Goal: Find specific page/section: Find specific page/section

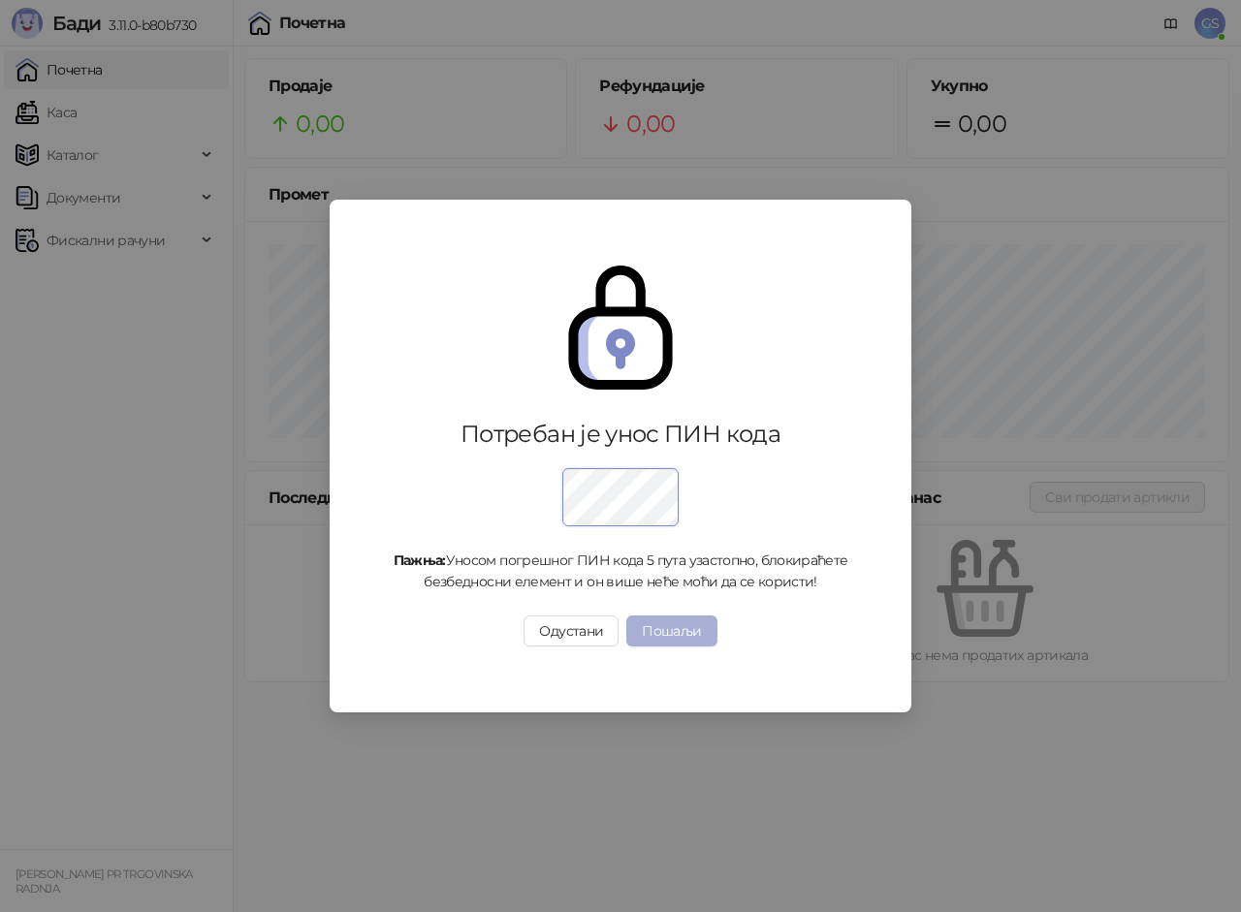
click at [663, 639] on button "Пошаљи" at bounding box center [671, 631] width 90 height 31
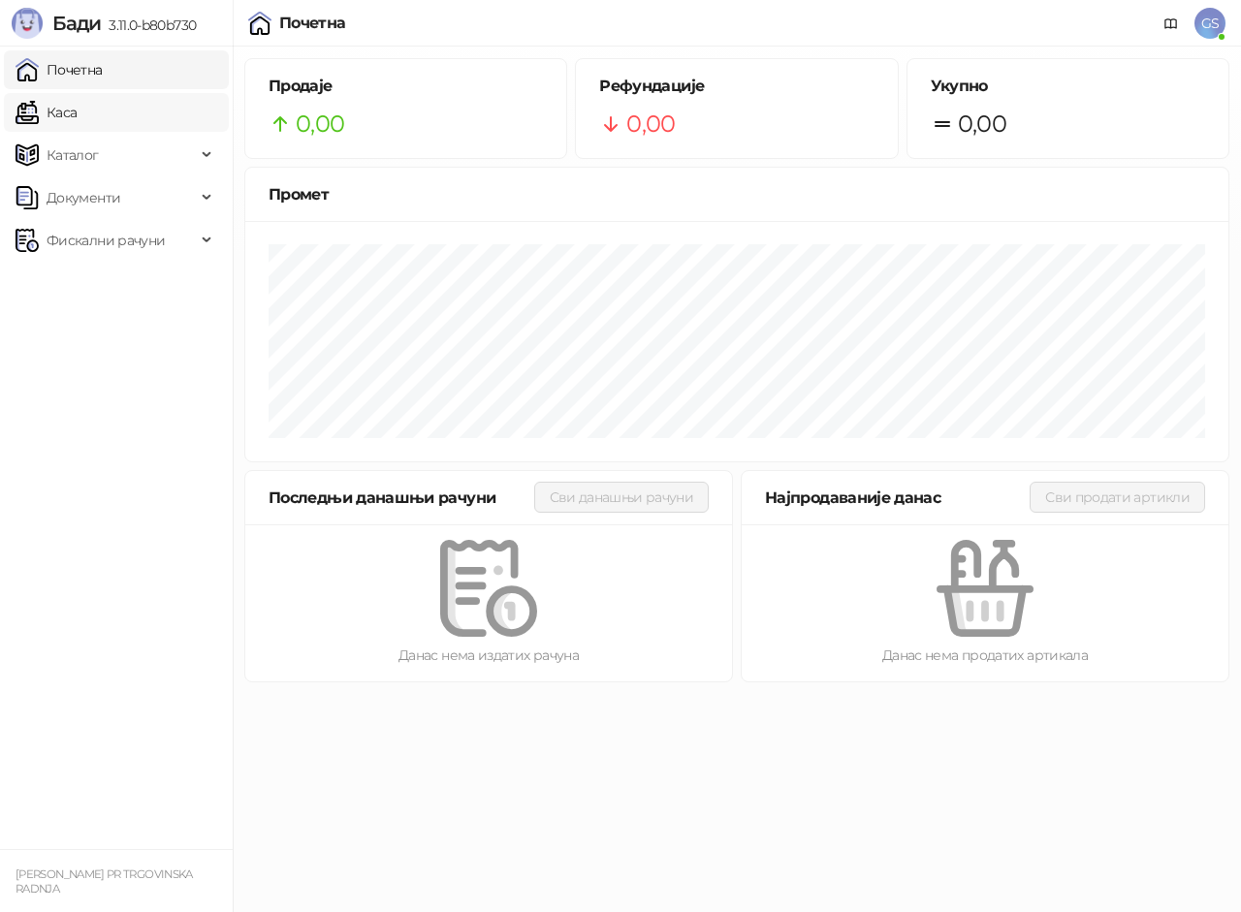
click at [77, 123] on link "Каса" at bounding box center [46, 112] width 61 height 39
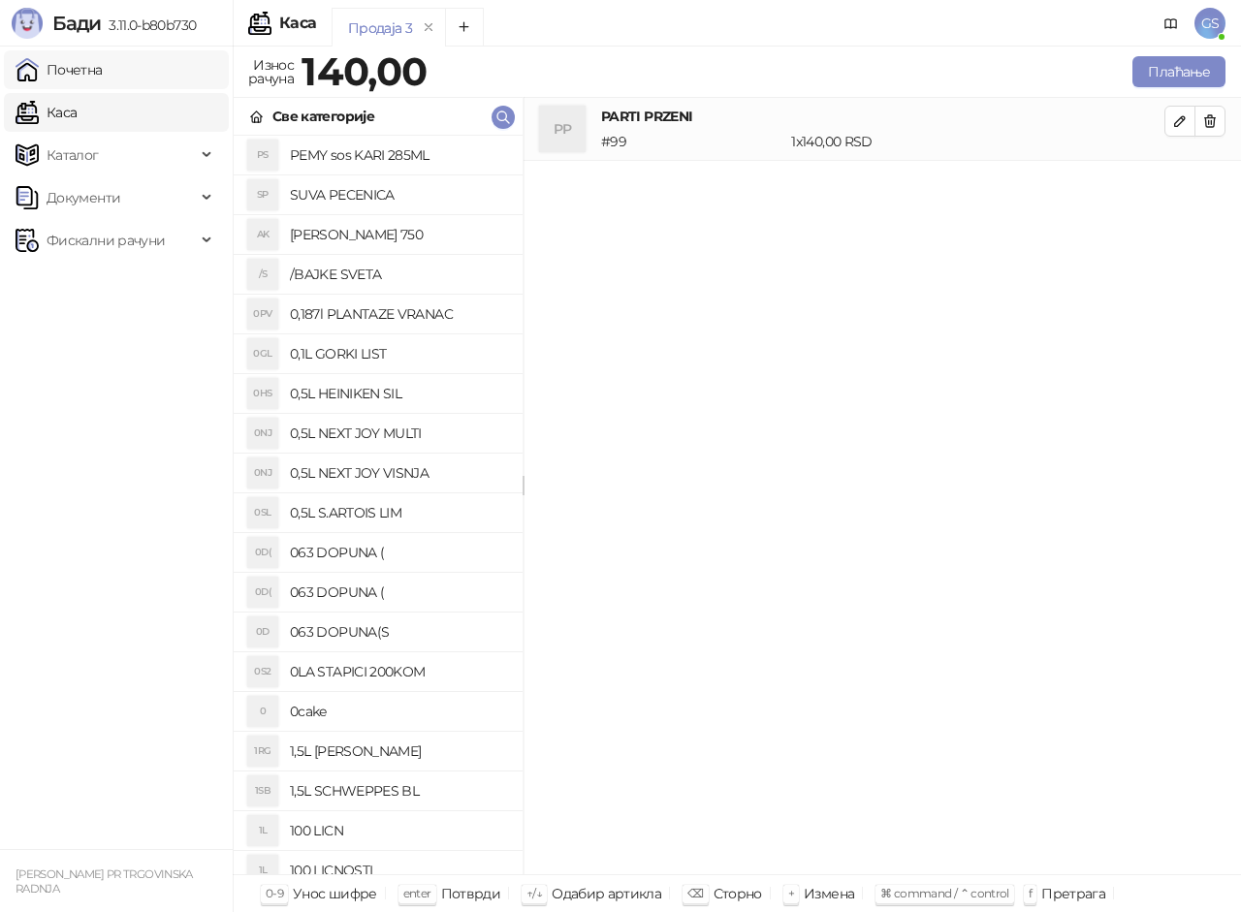
click at [94, 75] on link "Почетна" at bounding box center [59, 69] width 87 height 39
